Goal: Find specific page/section: Find specific page/section

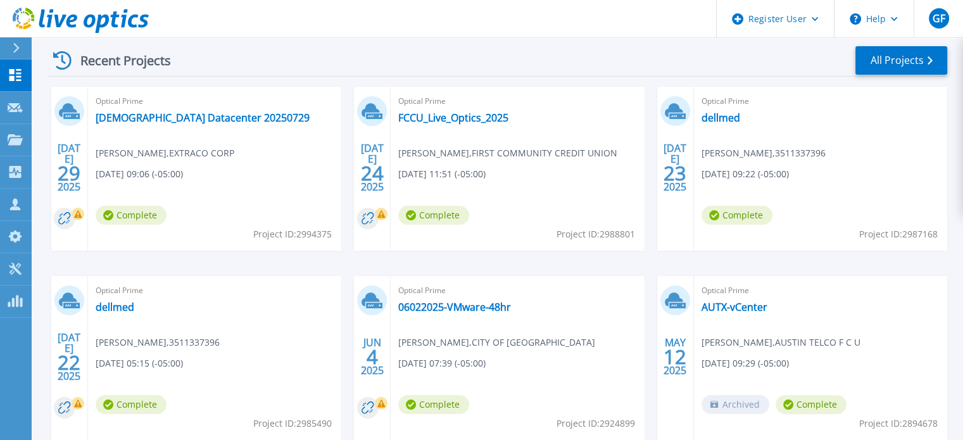
scroll to position [198, 0]
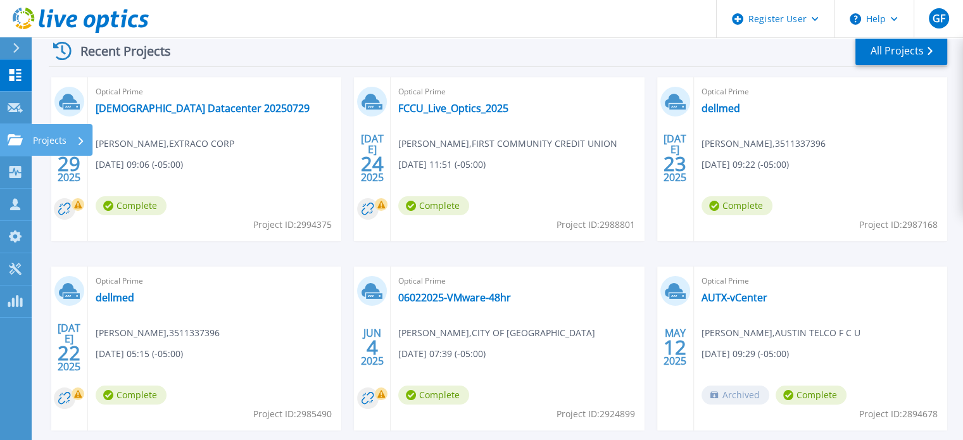
click at [42, 142] on p "Projects" at bounding box center [50, 140] width 34 height 33
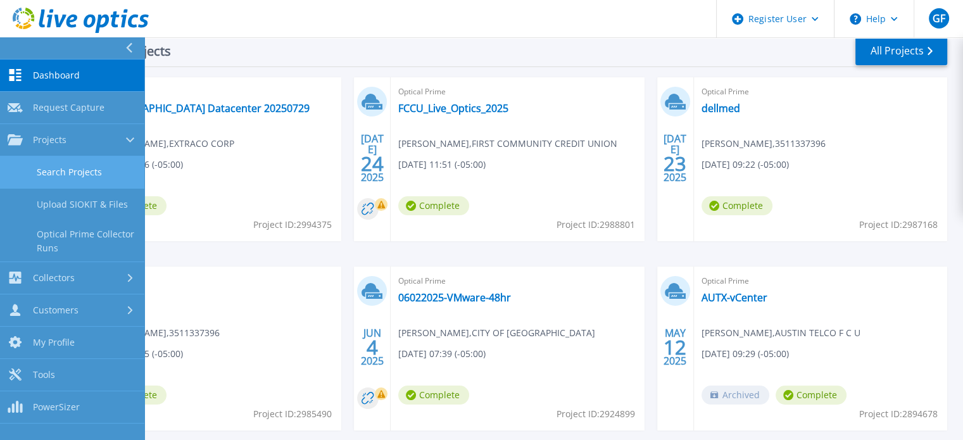
click at [84, 179] on link "Search Projects" at bounding box center [72, 172] width 144 height 32
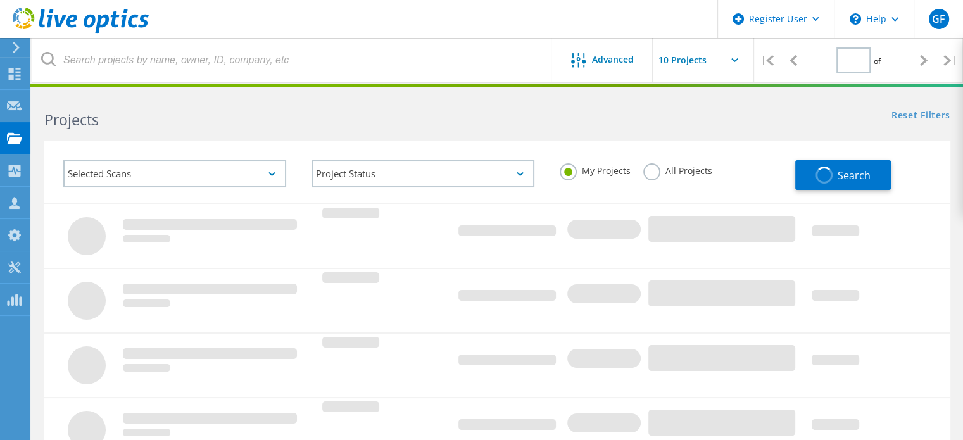
type input "1"
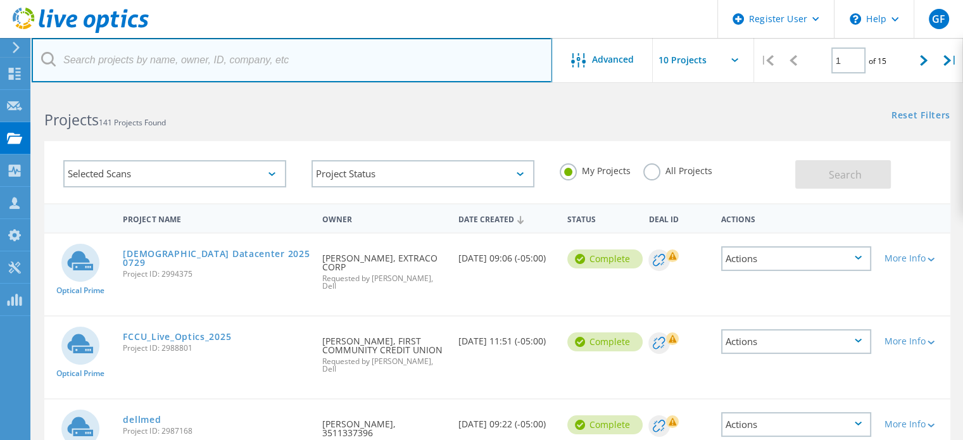
click at [167, 60] on input "text" at bounding box center [292, 60] width 520 height 44
paste input "[PERSON_NAME][EMAIL_ADDRESS][PERSON_NAME][DOMAIN_NAME]"
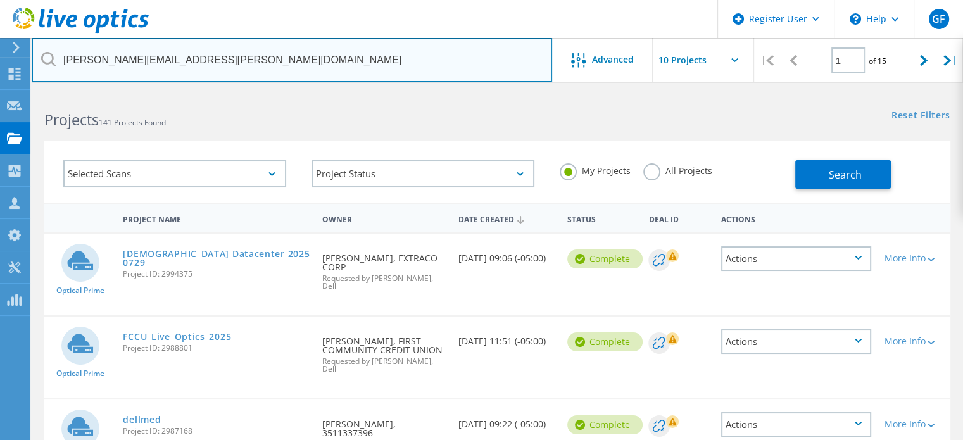
type input "[PERSON_NAME][EMAIL_ADDRESS][PERSON_NAME][DOMAIN_NAME]"
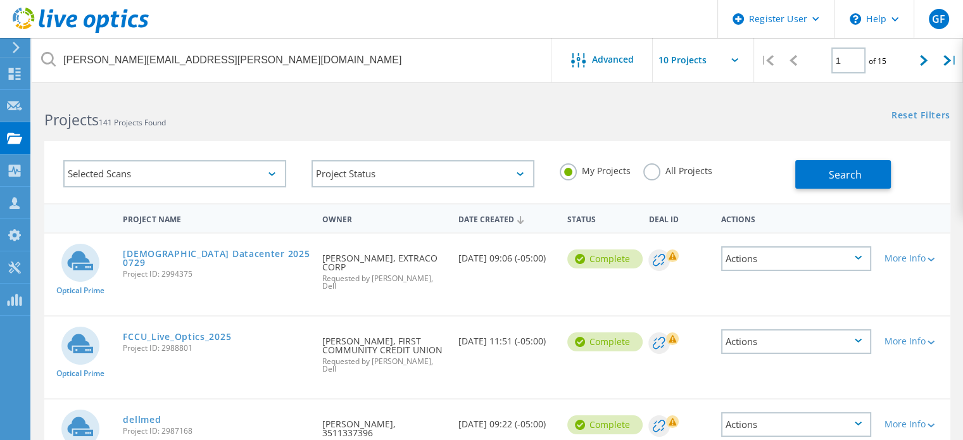
click at [656, 179] on div "All Projects" at bounding box center [677, 172] width 69 height 18
click at [651, 171] on label "All Projects" at bounding box center [677, 169] width 69 height 12
click at [0, 0] on input "All Projects" at bounding box center [0, 0] width 0 height 0
click at [869, 170] on button "Search" at bounding box center [843, 174] width 96 height 28
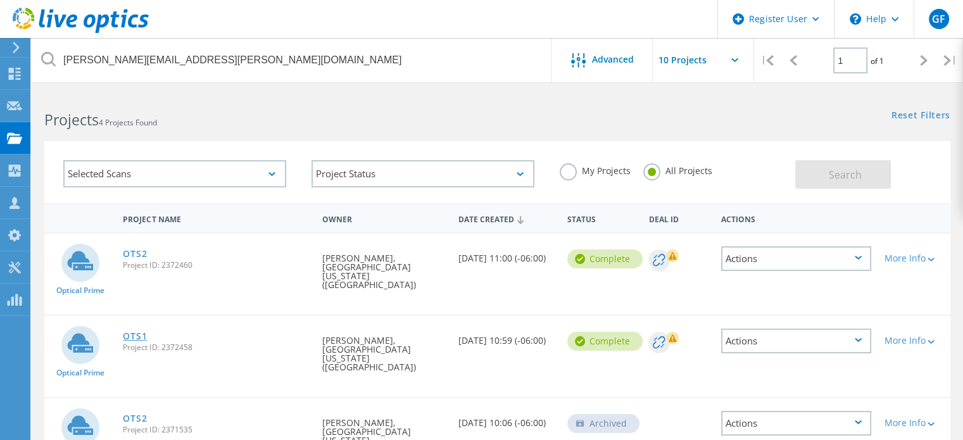
click at [132, 332] on link "OTS1" at bounding box center [135, 336] width 24 height 9
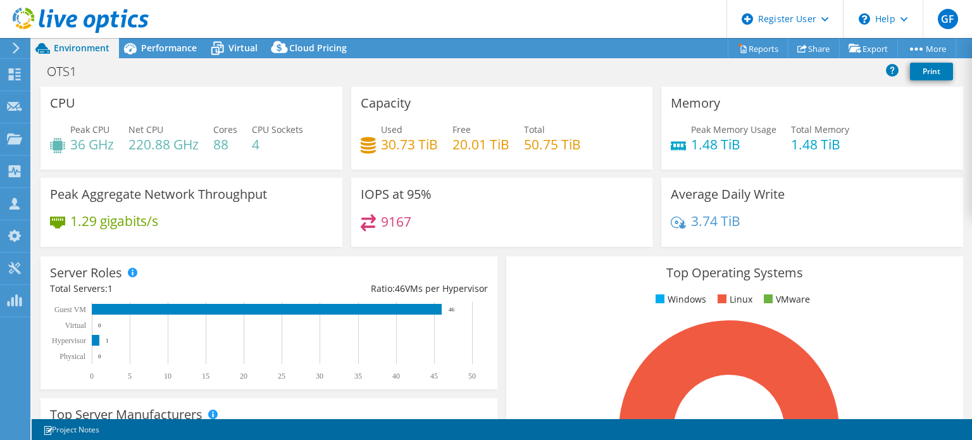
select select "USD"
click at [243, 50] on span "Virtual" at bounding box center [243, 48] width 29 height 12
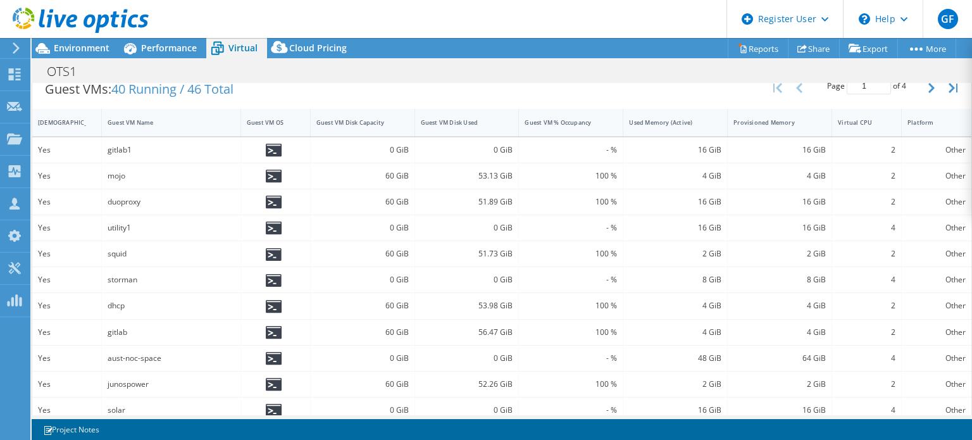
scroll to position [223, 0]
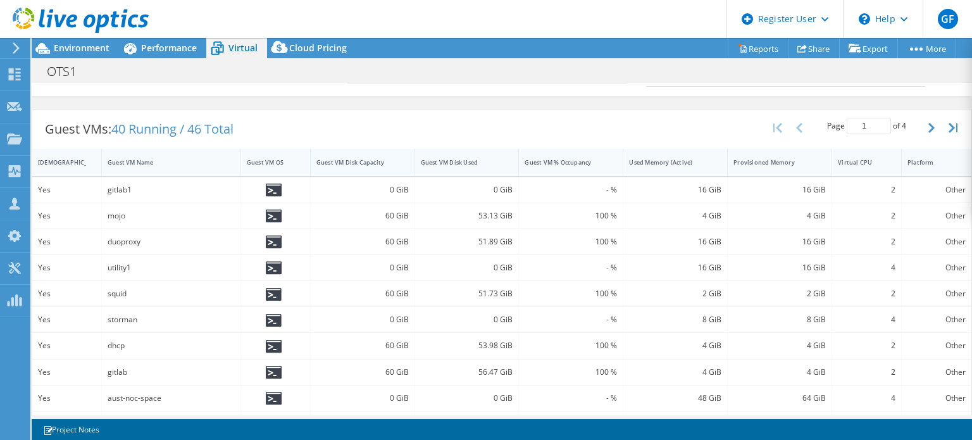
click at [382, 162] on div "Guest VM Disk Capacity" at bounding box center [355, 162] width 77 height 8
click at [375, 165] on div "Guest VM Disk Capacity" at bounding box center [355, 163] width 89 height 20
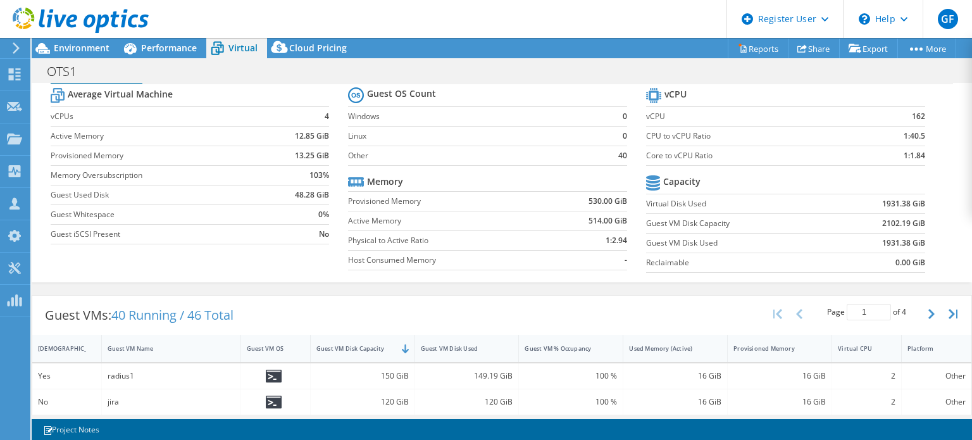
scroll to position [0, 0]
